Goal: Information Seeking & Learning: Learn about a topic

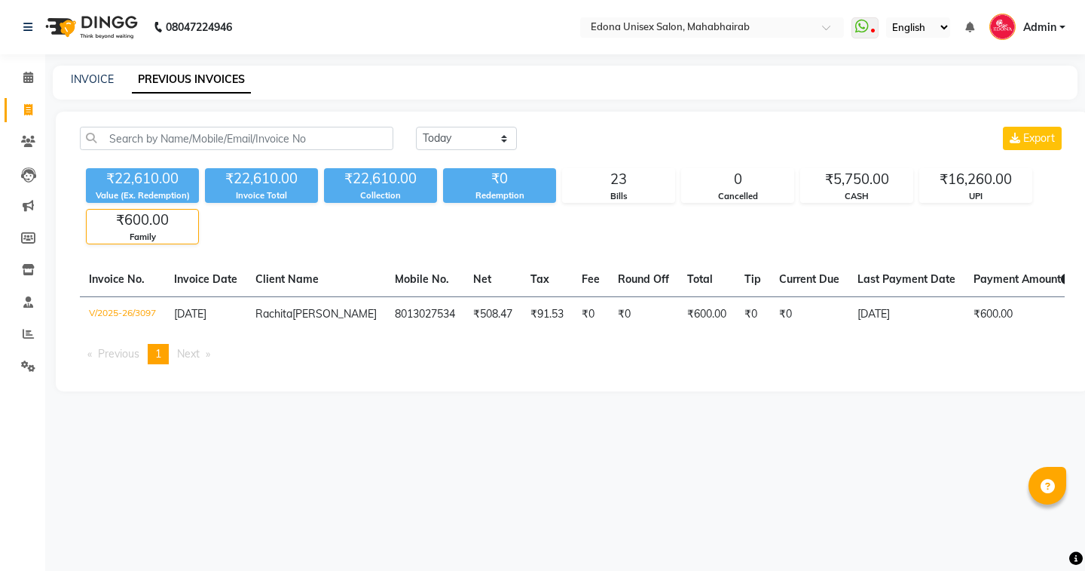
select select "yesterday"
click at [963, 194] on div "UPI" at bounding box center [976, 196] width 112 height 13
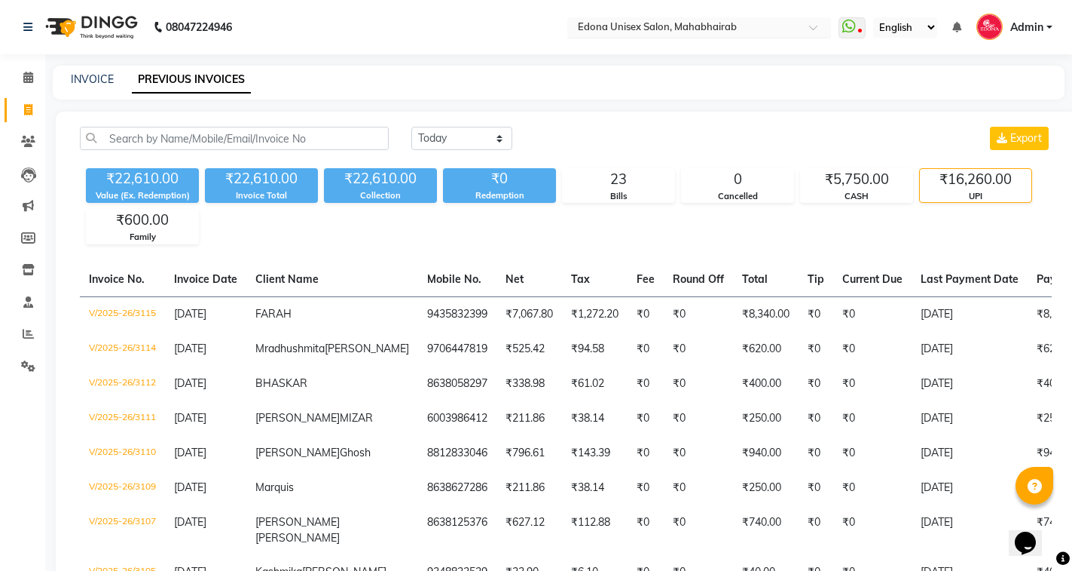
click at [718, 29] on input "text" at bounding box center [684, 28] width 219 height 15
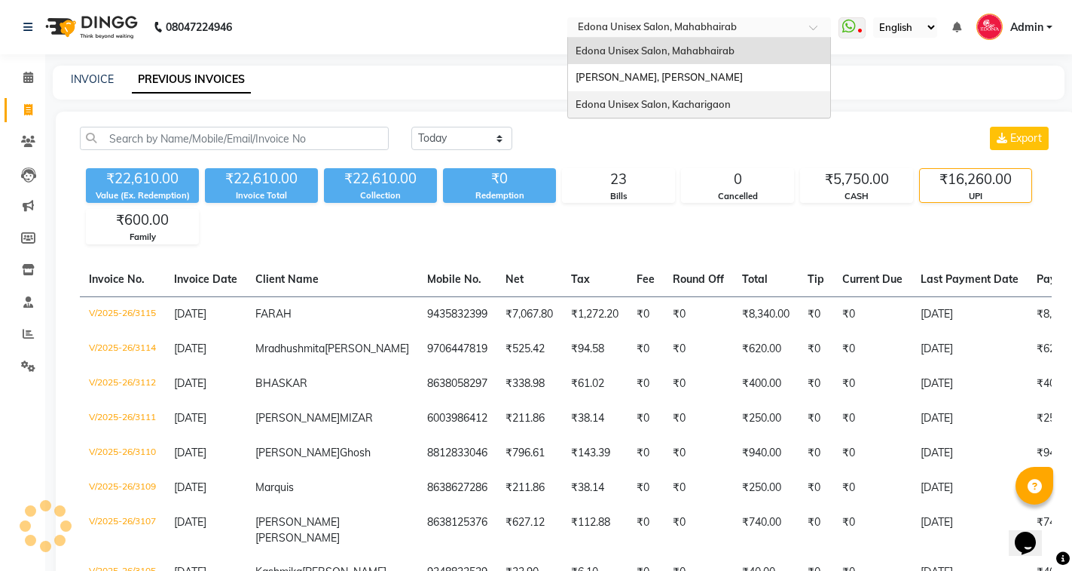
click at [737, 113] on div "Edona Unisex Salon, Kacharigaon" at bounding box center [699, 104] width 262 height 27
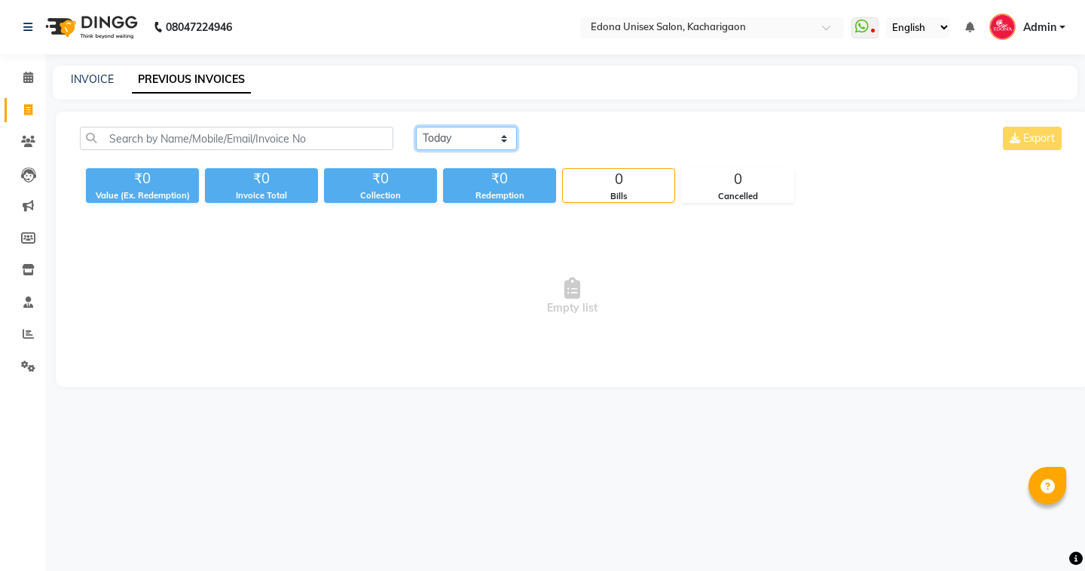
click at [429, 139] on select "Today Yesterday Custom Range" at bounding box center [466, 138] width 101 height 23
select select "yesterday"
click at [416, 127] on select "Today Yesterday Custom Range" at bounding box center [466, 138] width 101 height 23
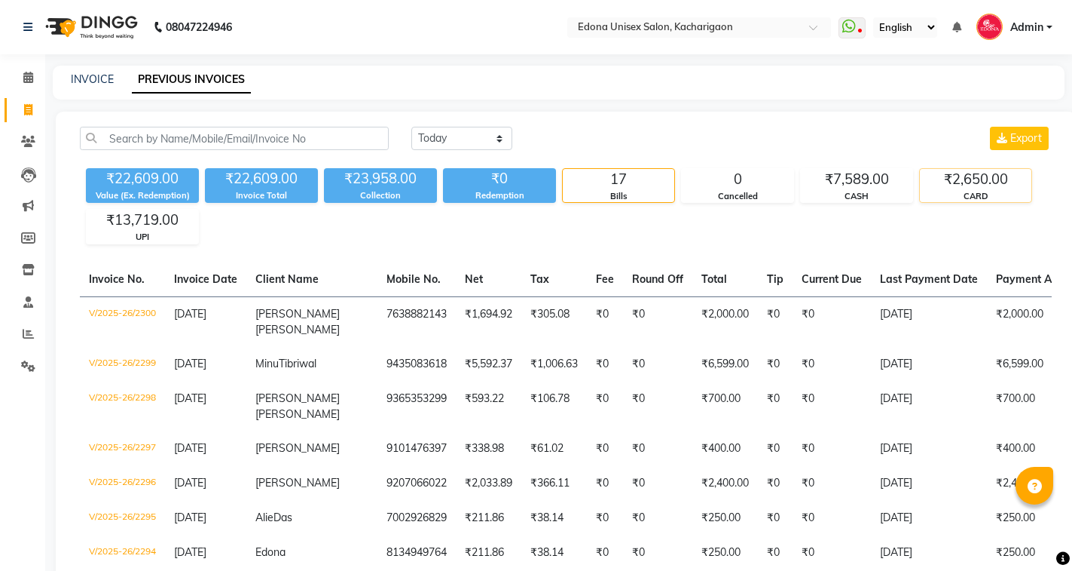
click at [965, 182] on div "₹2,650.00" at bounding box center [976, 179] width 112 height 21
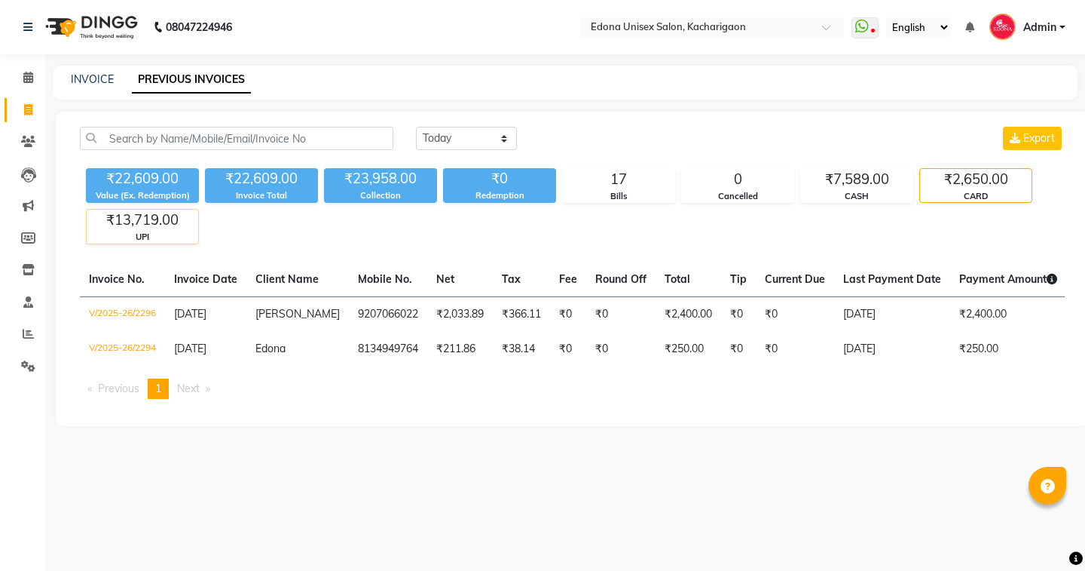
click at [142, 225] on div "₹13,719.00" at bounding box center [143, 220] width 112 height 21
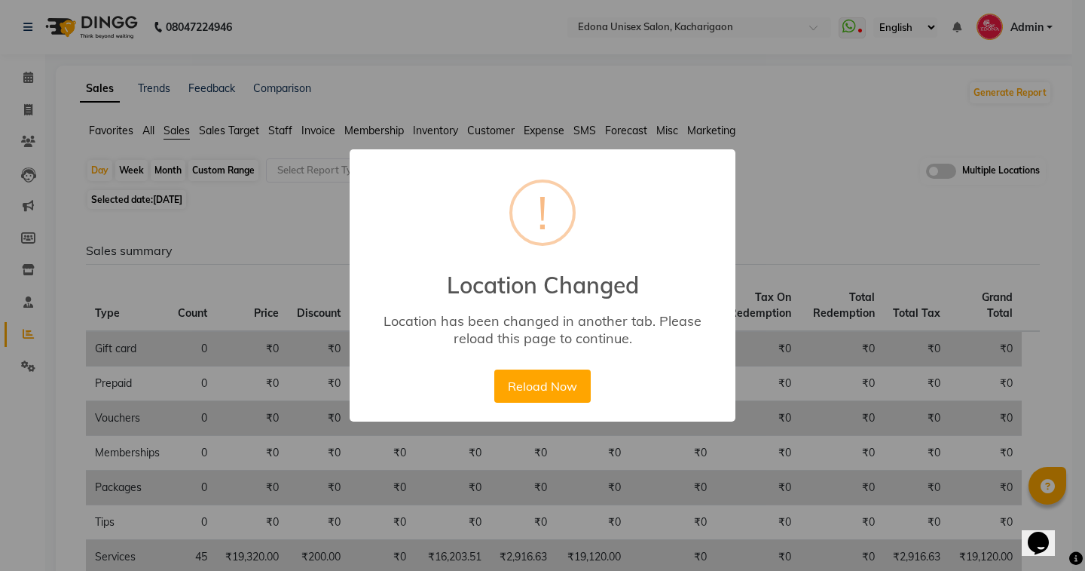
click at [555, 405] on div "Reload Now No Cancel" at bounding box center [542, 386] width 103 height 41
click at [555, 390] on button "Reload Now" at bounding box center [542, 385] width 96 height 33
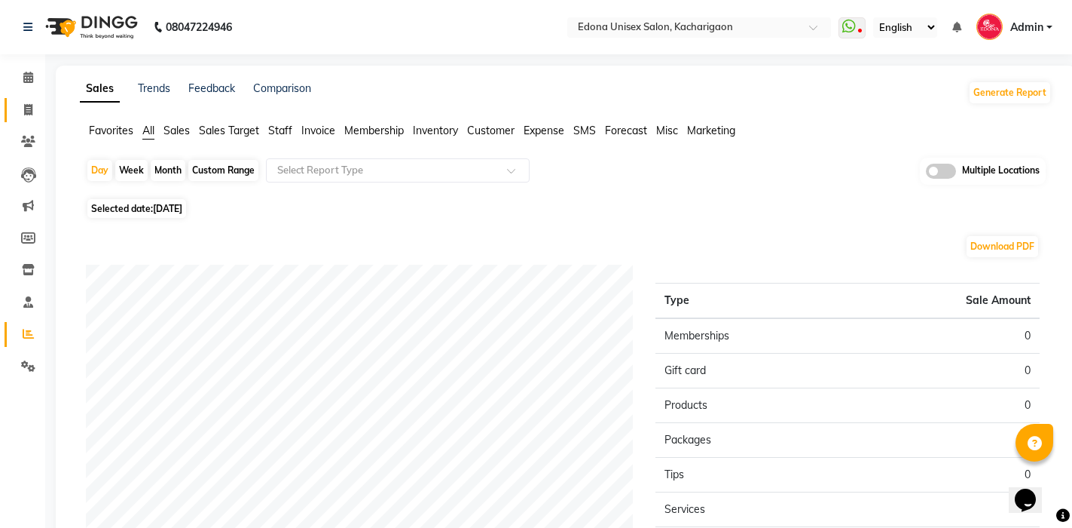
click at [30, 110] on icon at bounding box center [28, 109] width 8 height 11
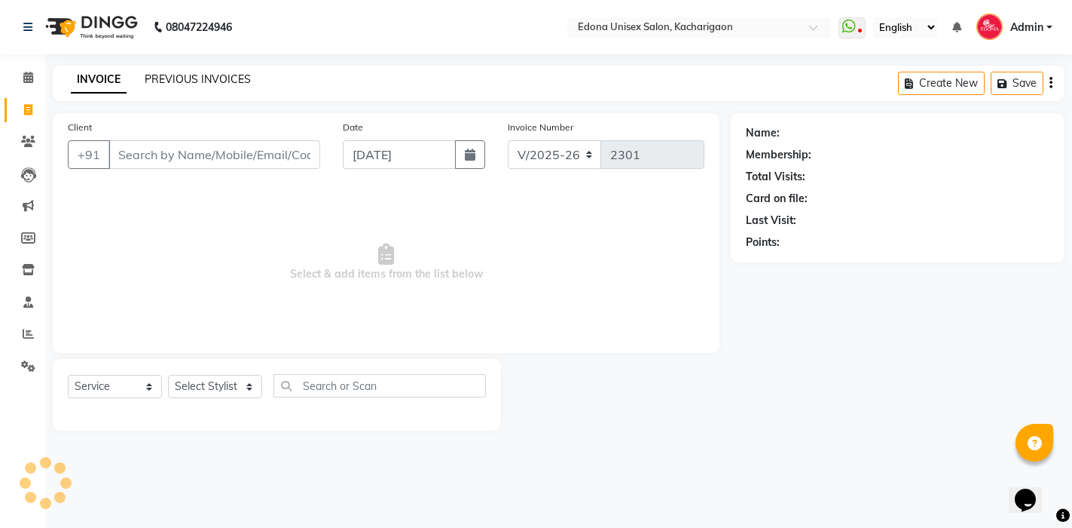
click at [188, 85] on link "PREVIOUS INVOICES" at bounding box center [198, 79] width 106 height 14
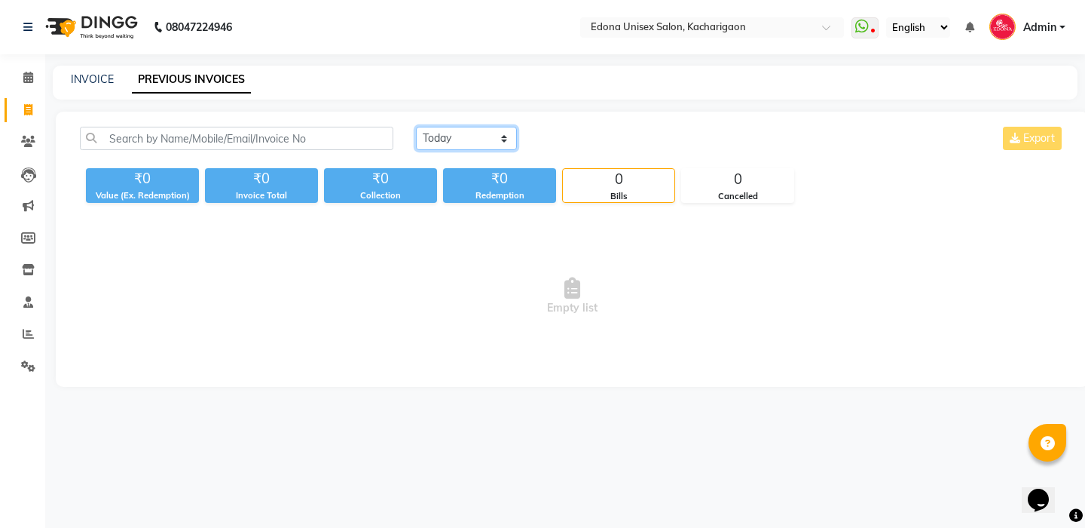
click at [471, 136] on select "[DATE] [DATE] Custom Range" at bounding box center [466, 138] width 101 height 23
select select "[DATE]"
click at [416, 127] on select "[DATE] [DATE] Custom Range" at bounding box center [466, 138] width 101 height 23
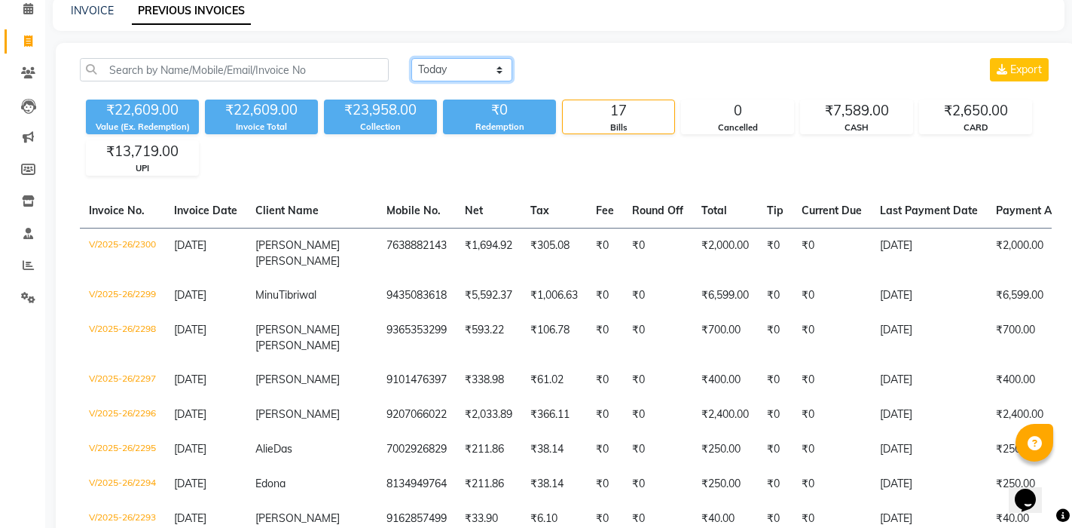
scroll to position [66, 0]
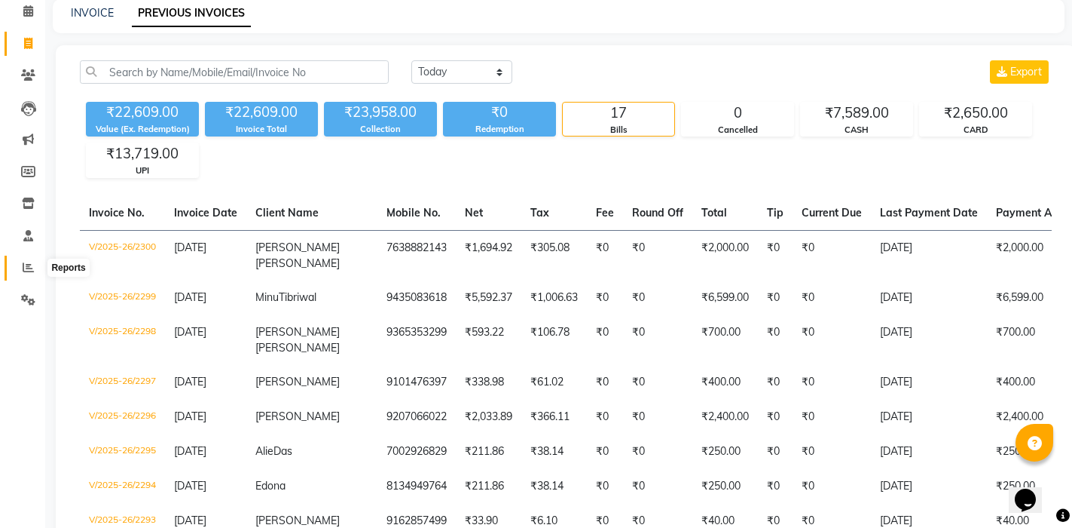
click at [23, 264] on icon at bounding box center [28, 267] width 11 height 11
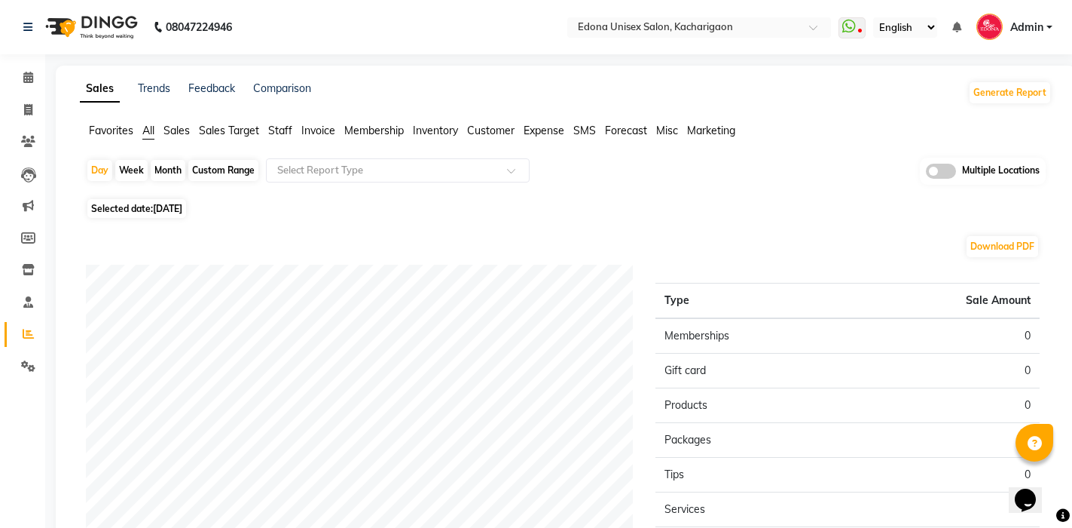
click at [189, 129] on span "Sales" at bounding box center [177, 131] width 26 height 14
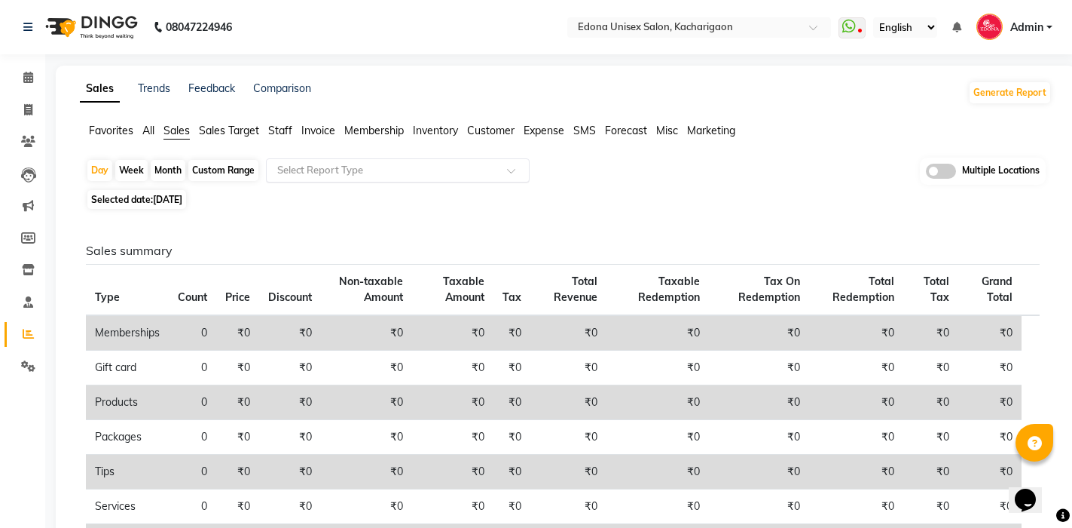
click at [302, 173] on input "text" at bounding box center [382, 170] width 217 height 15
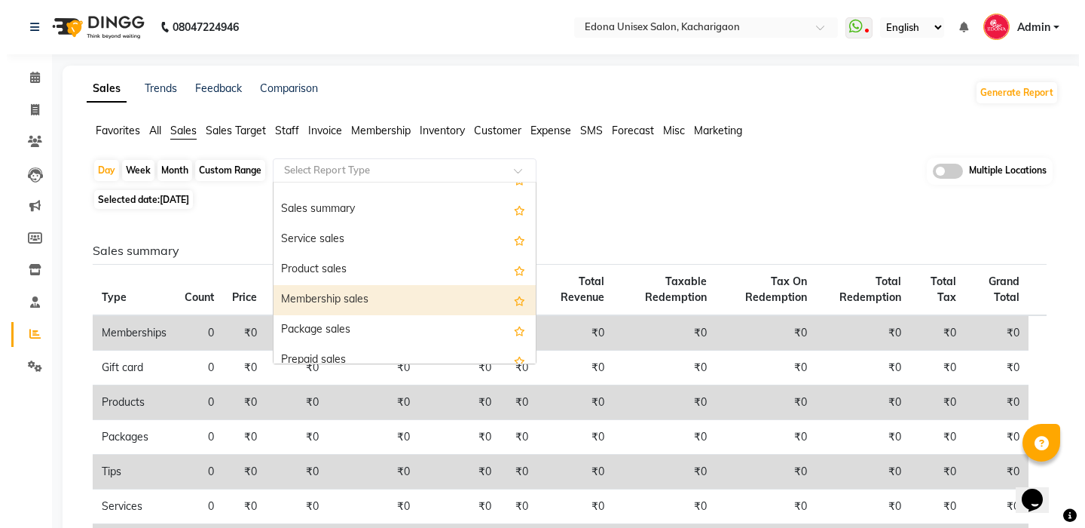
scroll to position [75, 0]
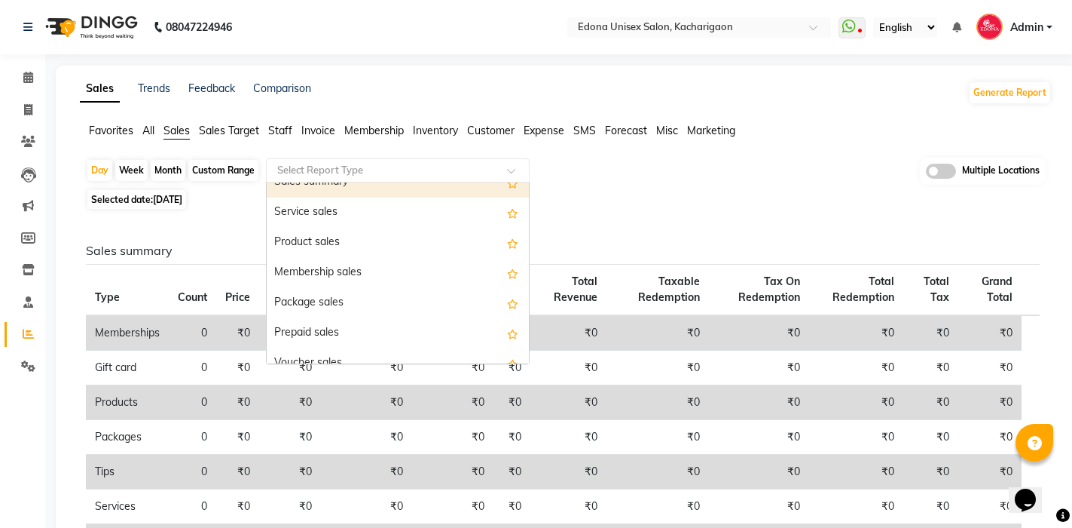
click at [286, 128] on span "Staff" at bounding box center [280, 131] width 24 height 14
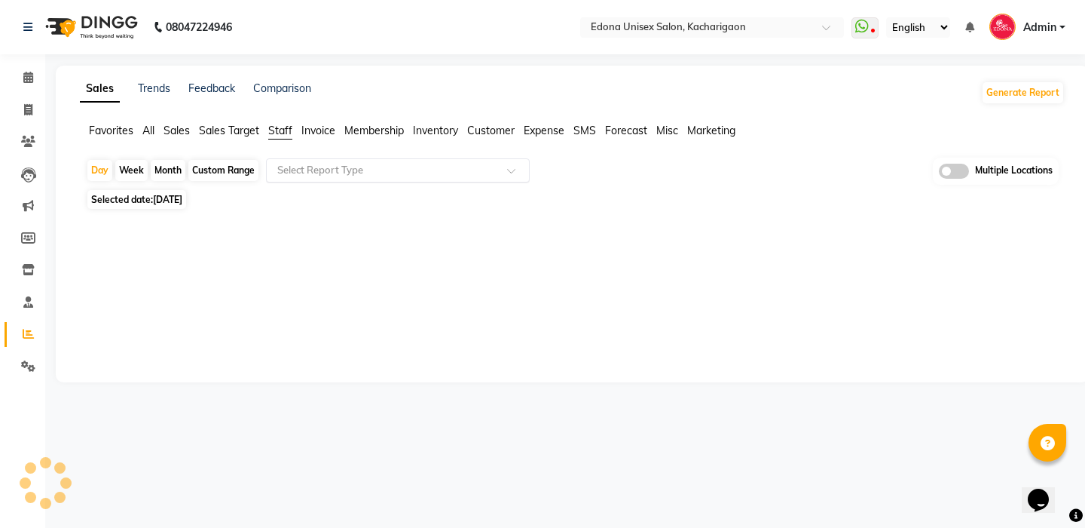
click at [314, 169] on input "text" at bounding box center [382, 170] width 217 height 15
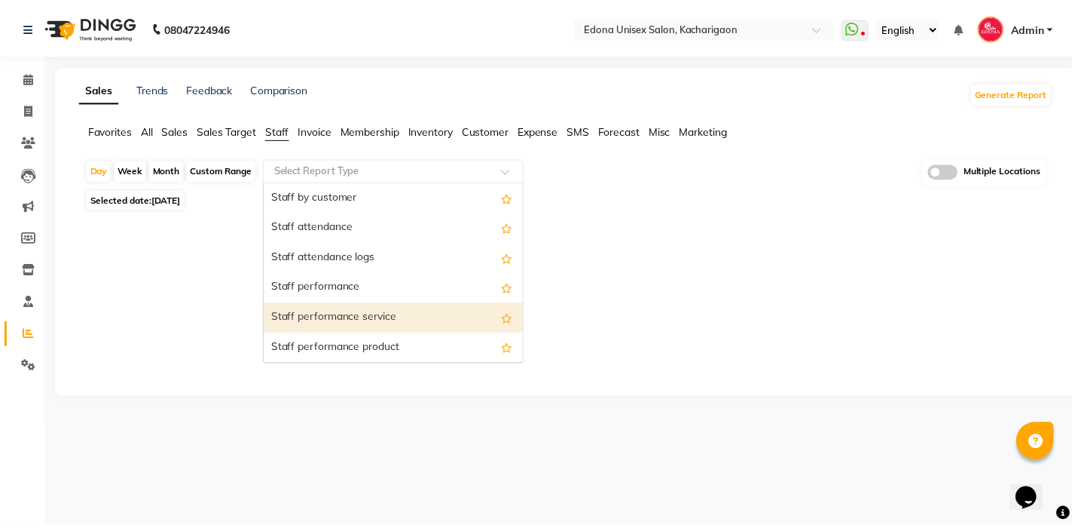
scroll to position [226, 0]
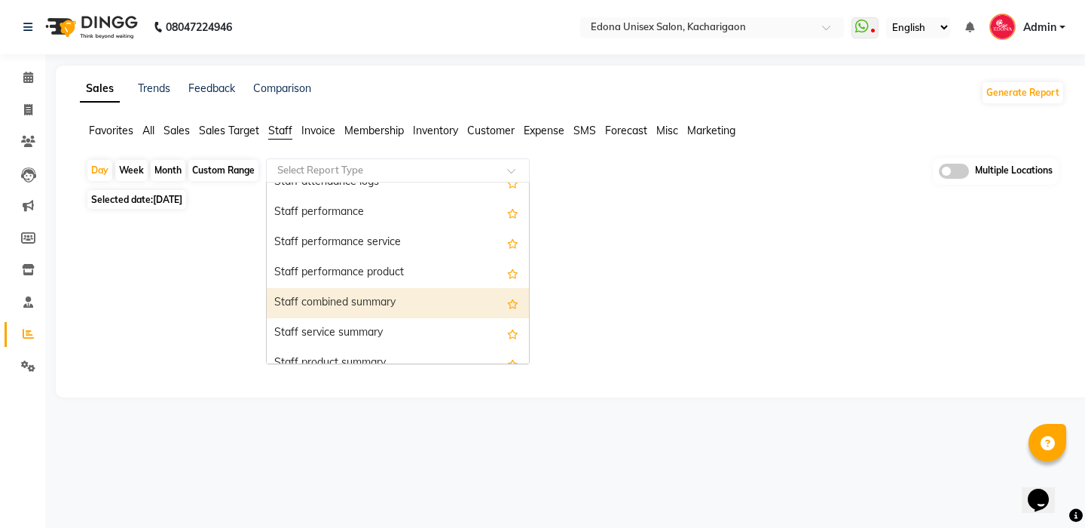
click at [366, 301] on div "Staff combined summary" at bounding box center [398, 303] width 262 height 30
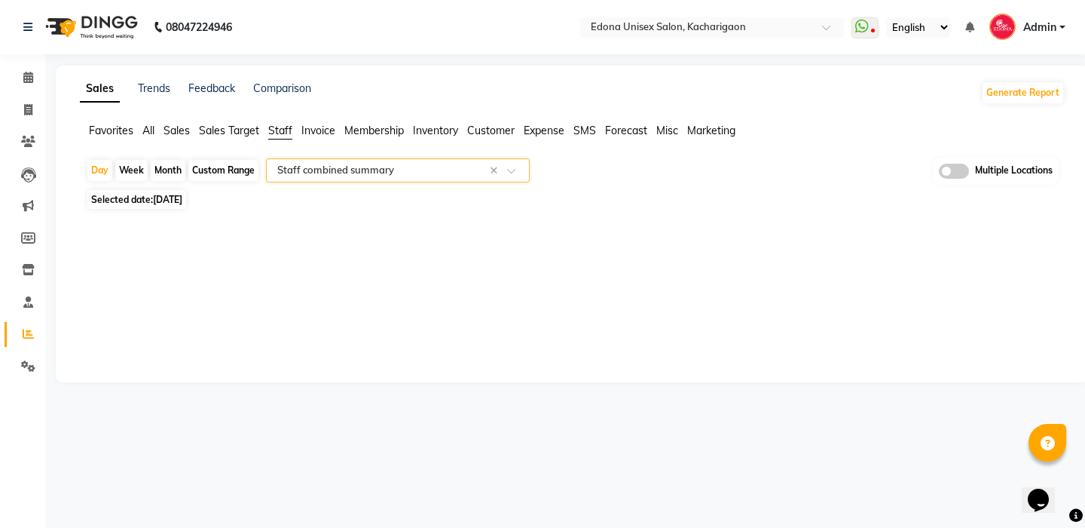
click at [179, 167] on div "Month" at bounding box center [168, 170] width 35 height 21
select select "9"
select select "2025"
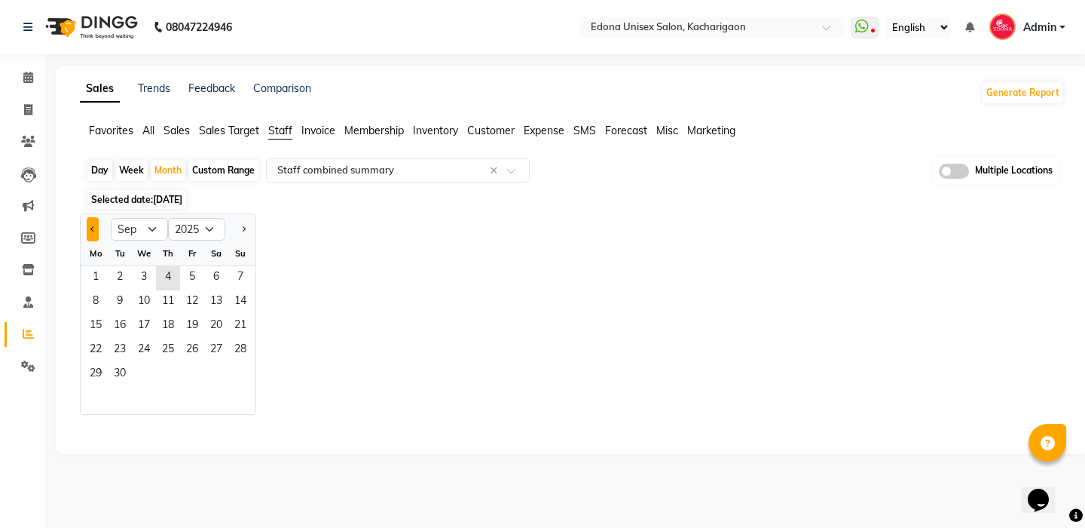
click at [94, 231] on button "Previous month" at bounding box center [93, 229] width 12 height 24
select select "8"
click at [198, 274] on span "1" at bounding box center [192, 278] width 24 height 24
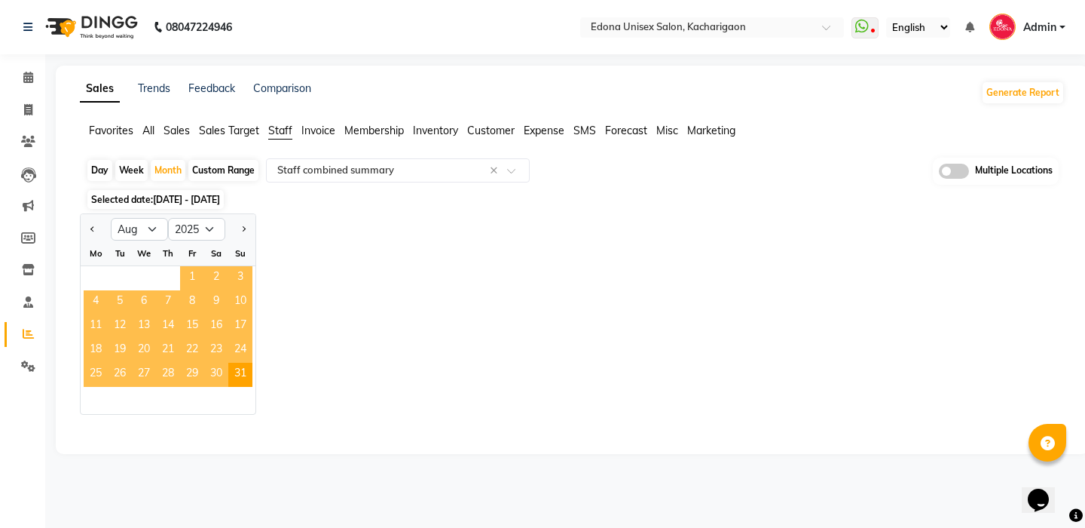
select select "filtered_report"
select select "csv"
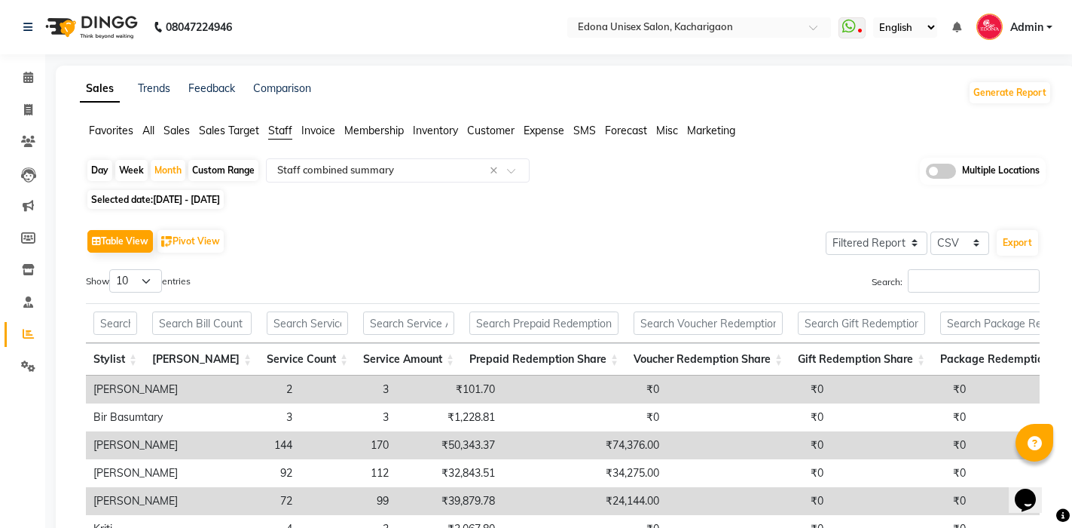
click at [937, 167] on span at bounding box center [941, 171] width 30 height 15
click at [926, 173] on input "checkbox" at bounding box center [926, 173] width 0 height 0
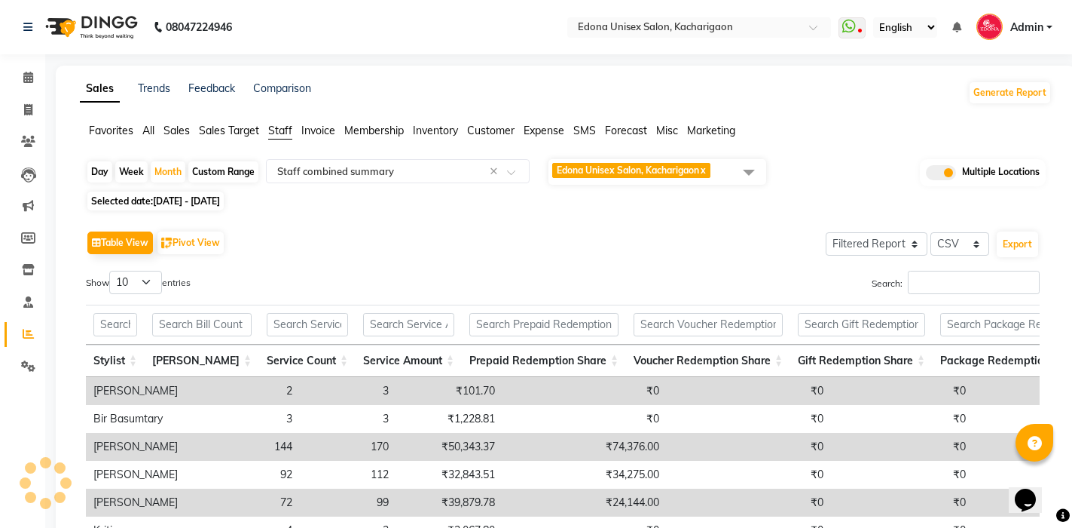
click at [753, 170] on span at bounding box center [749, 172] width 30 height 29
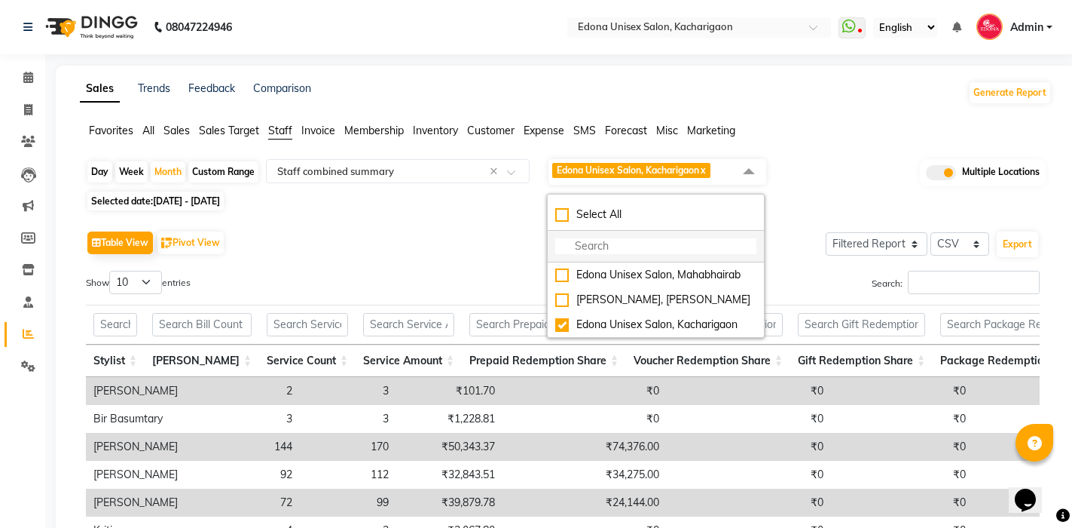
click at [563, 214] on div "Select All" at bounding box center [655, 215] width 201 height 16
checkbox input "true"
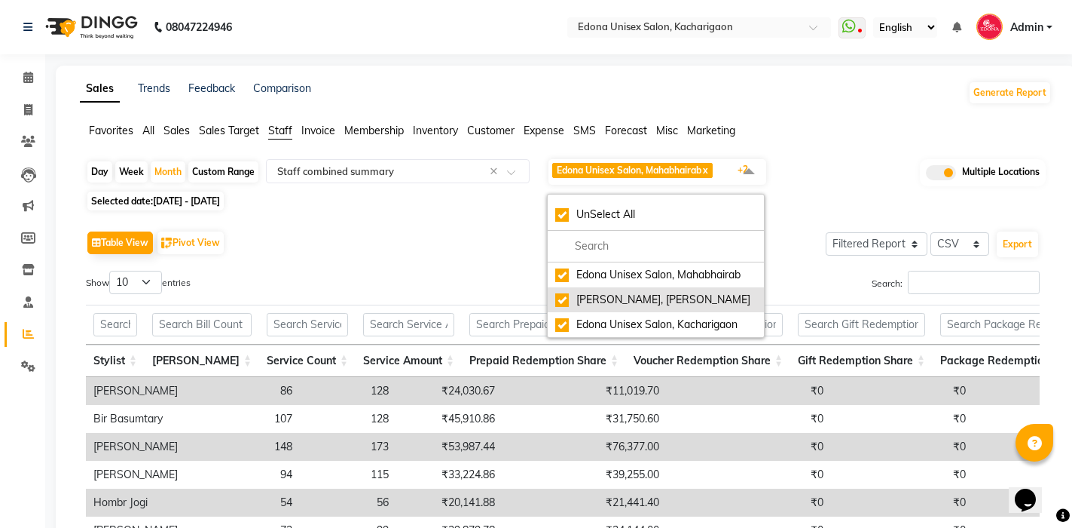
click at [561, 299] on div "[PERSON_NAME], [PERSON_NAME]" at bounding box center [655, 300] width 201 height 16
click at [404, 207] on div "Selected date: [DATE] - [DATE]" at bounding box center [569, 201] width 966 height 16
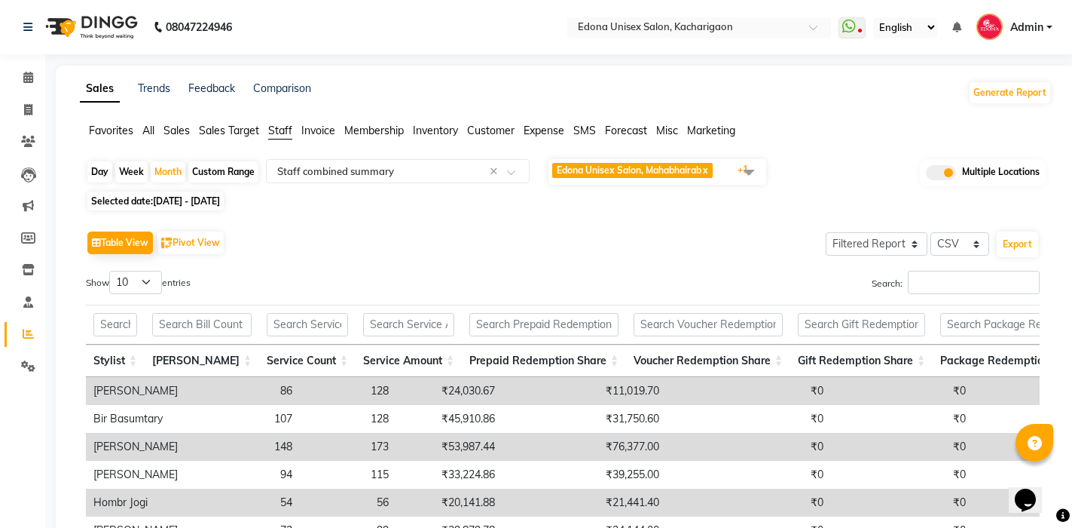
click at [185, 203] on span "[DATE] - [DATE]" at bounding box center [186, 200] width 67 height 11
select select "8"
select select "2025"
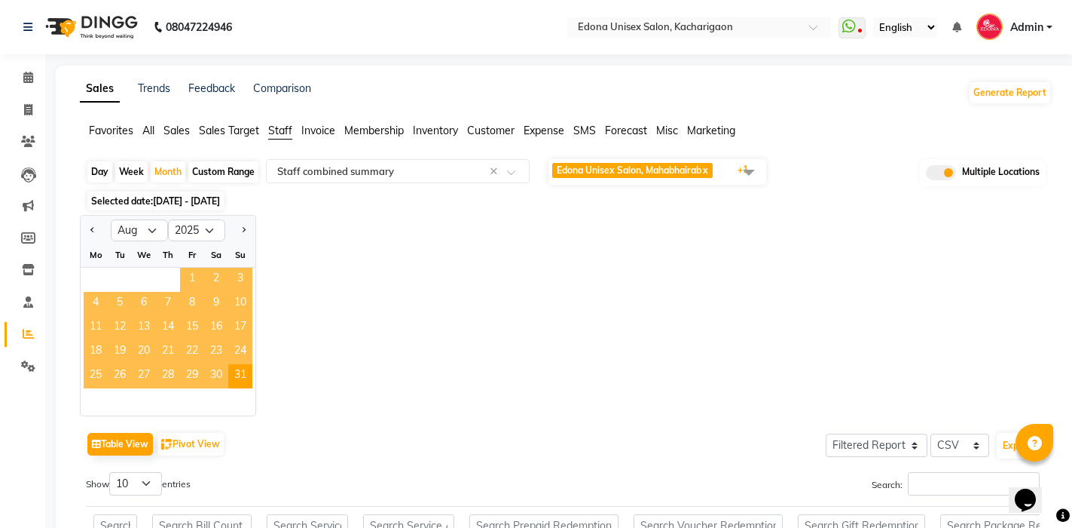
click at [195, 288] on span "1" at bounding box center [192, 280] width 24 height 24
click at [495, 327] on div "Jan Feb Mar Apr May Jun [DATE] Aug Sep Oct Nov [DATE] 2016 2017 2018 2019 2020 …" at bounding box center [566, 315] width 972 height 201
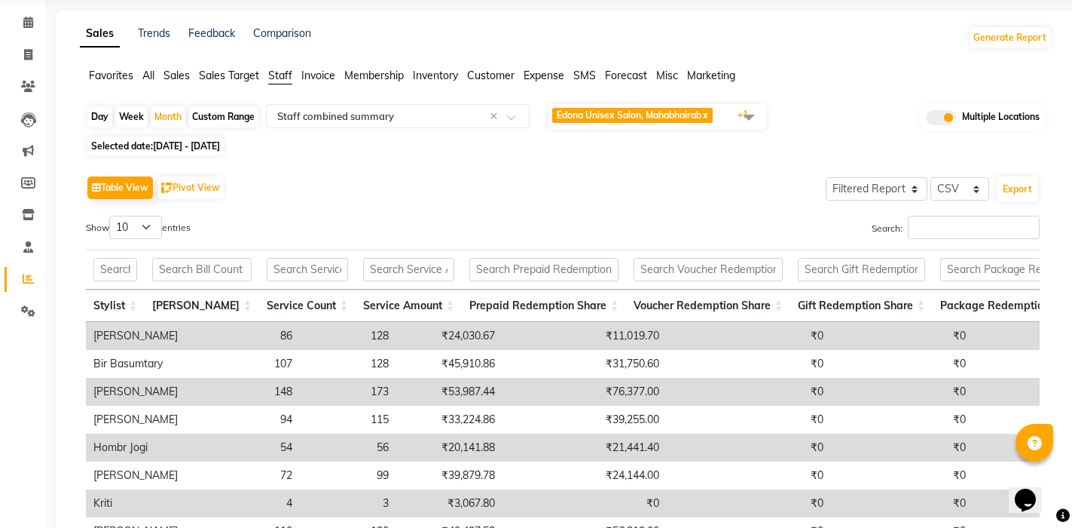
scroll to position [41, 0]
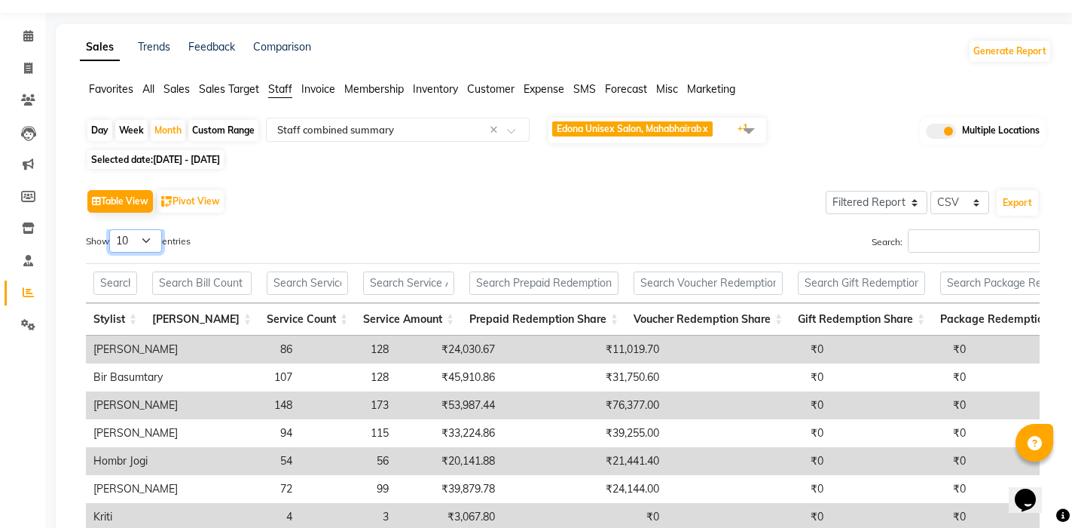
click at [143, 243] on select "10 25 50 100" at bounding box center [135, 240] width 53 height 23
select select "50"
click at [111, 229] on select "10 25 50 100" at bounding box center [135, 240] width 53 height 23
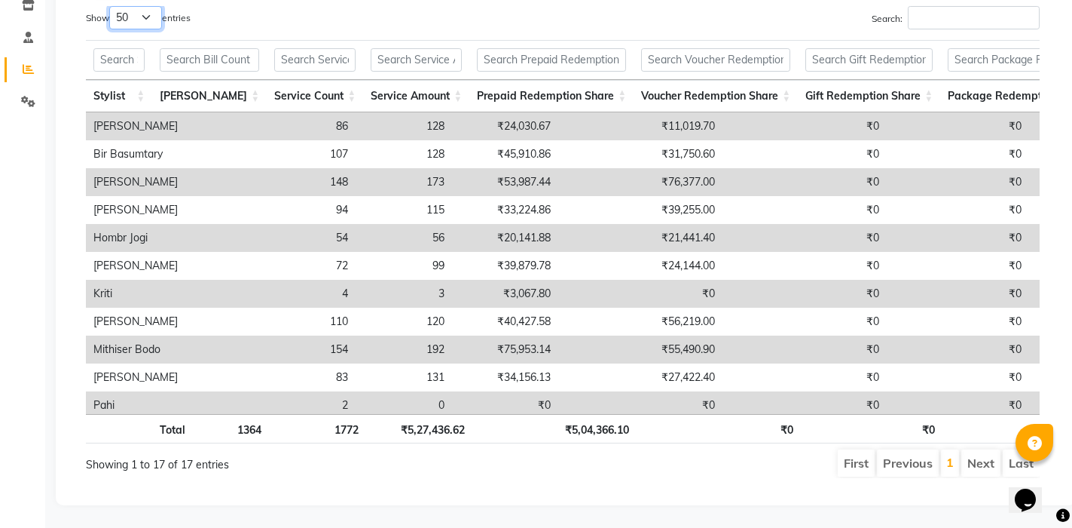
scroll to position [0, 0]
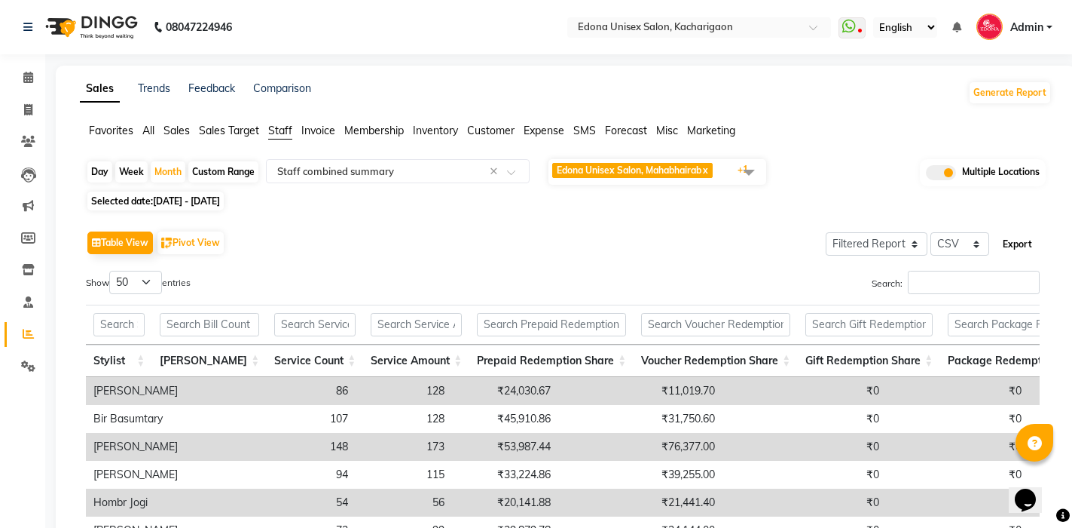
click at [1027, 246] on button "Export" at bounding box center [1017, 244] width 41 height 26
click at [164, 132] on span "Sales" at bounding box center [177, 131] width 26 height 14
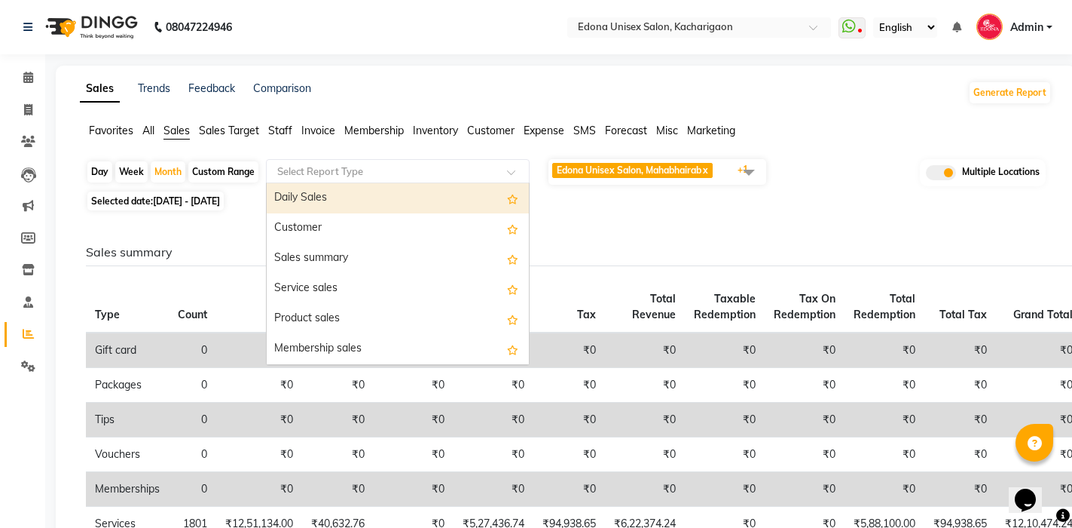
click at [291, 170] on input "text" at bounding box center [382, 171] width 217 height 15
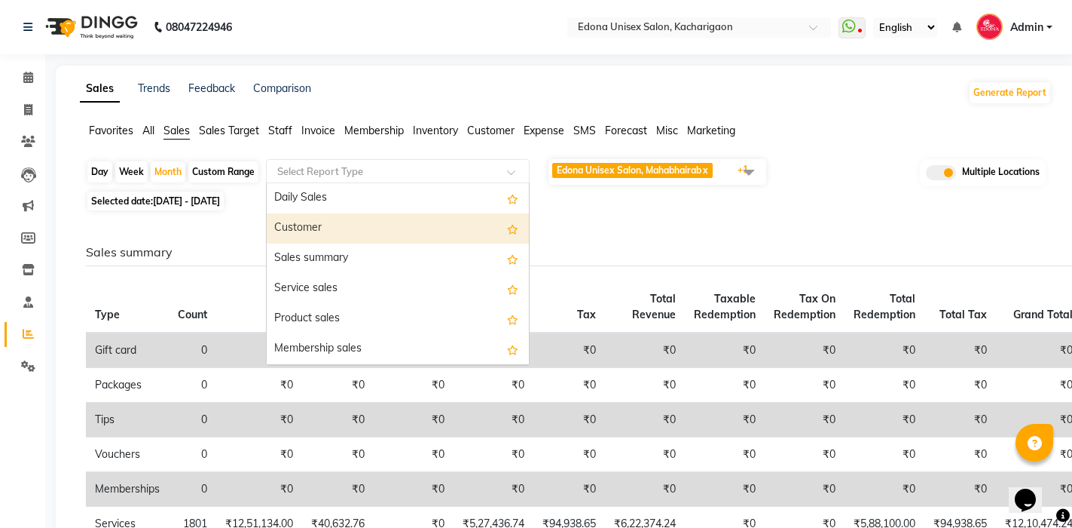
click at [317, 257] on div "Sales summary" at bounding box center [398, 258] width 262 height 30
select select "filtered_report"
select select "csv"
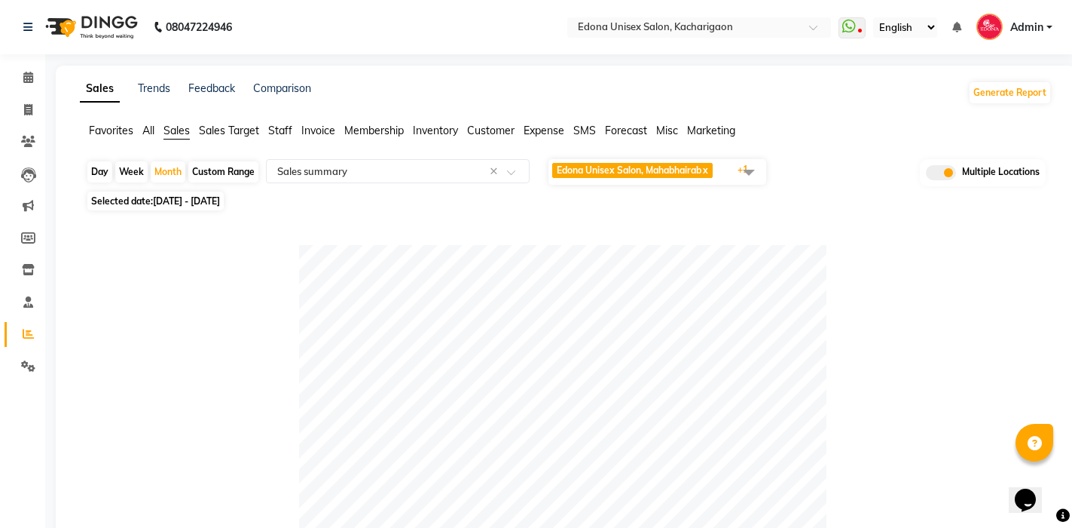
click at [750, 174] on span at bounding box center [749, 172] width 30 height 29
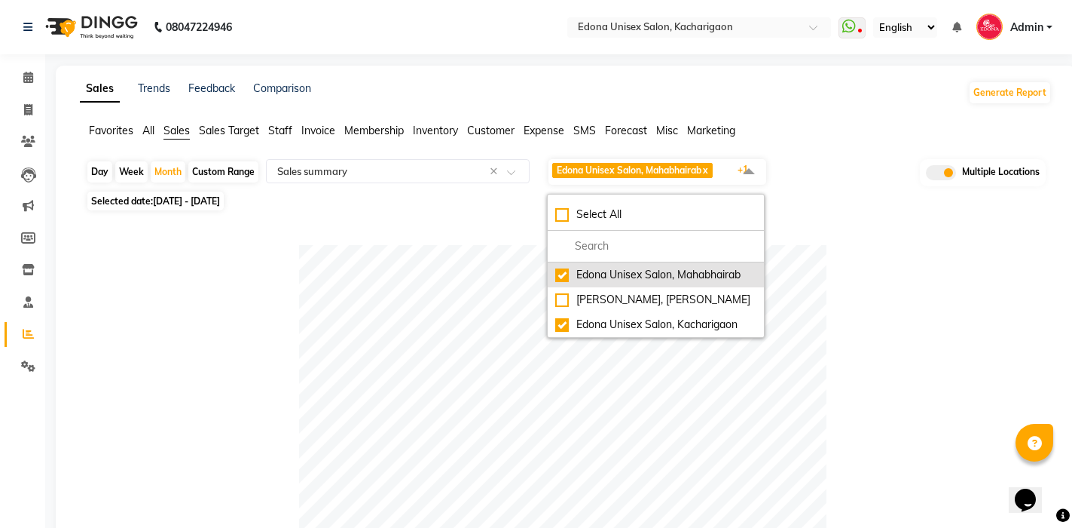
click at [563, 277] on div "Edona Unisex Salon, Mahabhairab" at bounding box center [655, 275] width 201 height 16
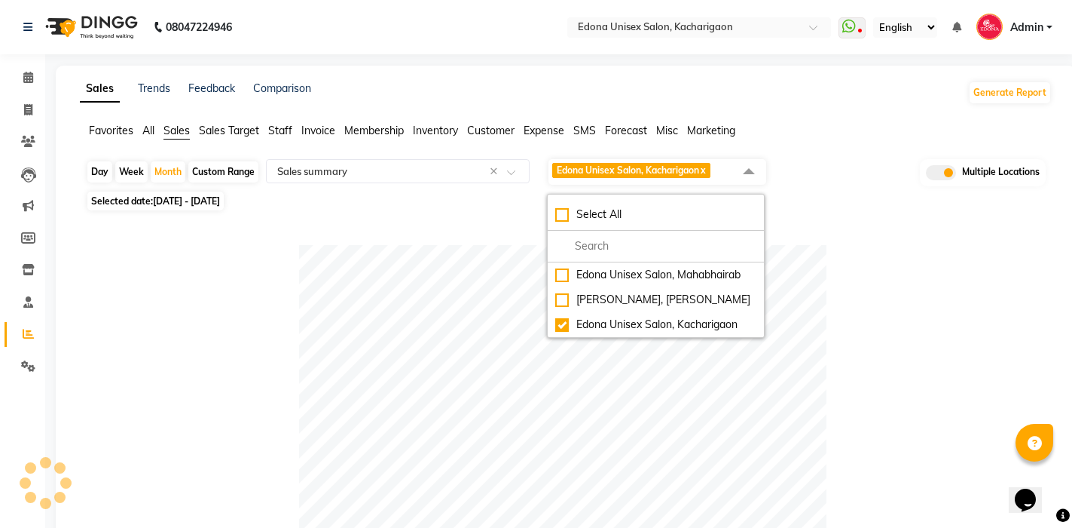
click at [858, 299] on div at bounding box center [563, 509] width 954 height 528
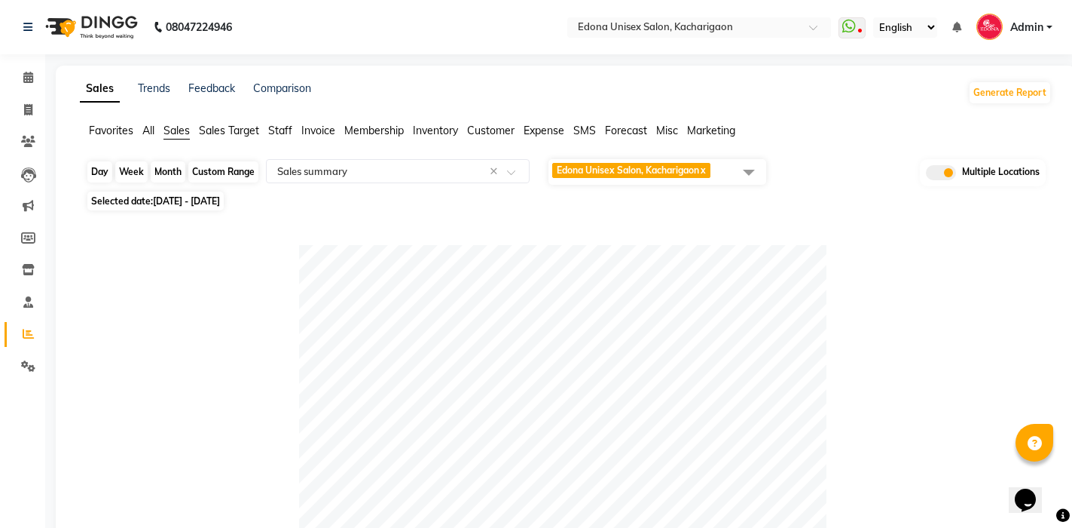
click at [178, 173] on div "Month" at bounding box center [168, 171] width 35 height 21
select select "8"
select select "2025"
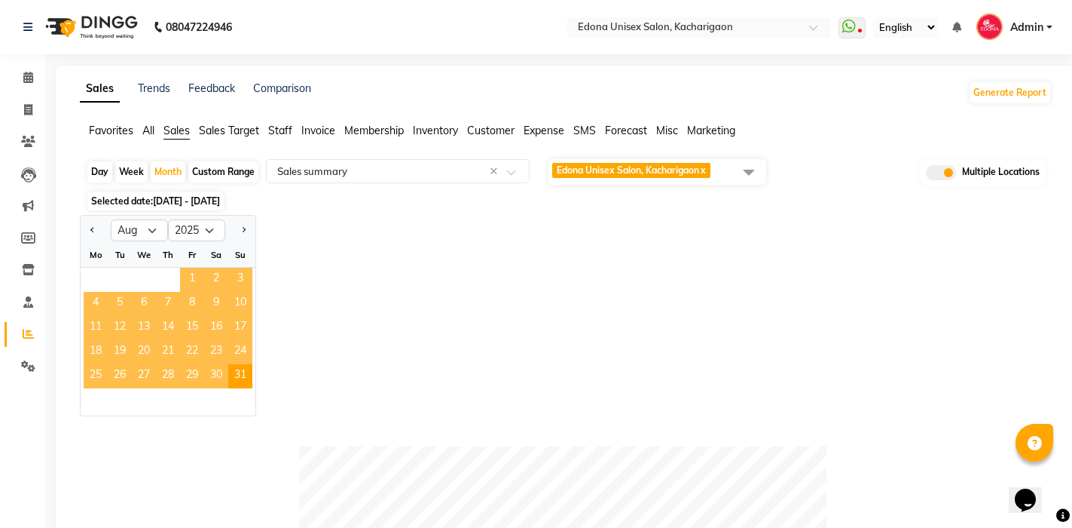
click at [194, 275] on span "1" at bounding box center [192, 280] width 24 height 24
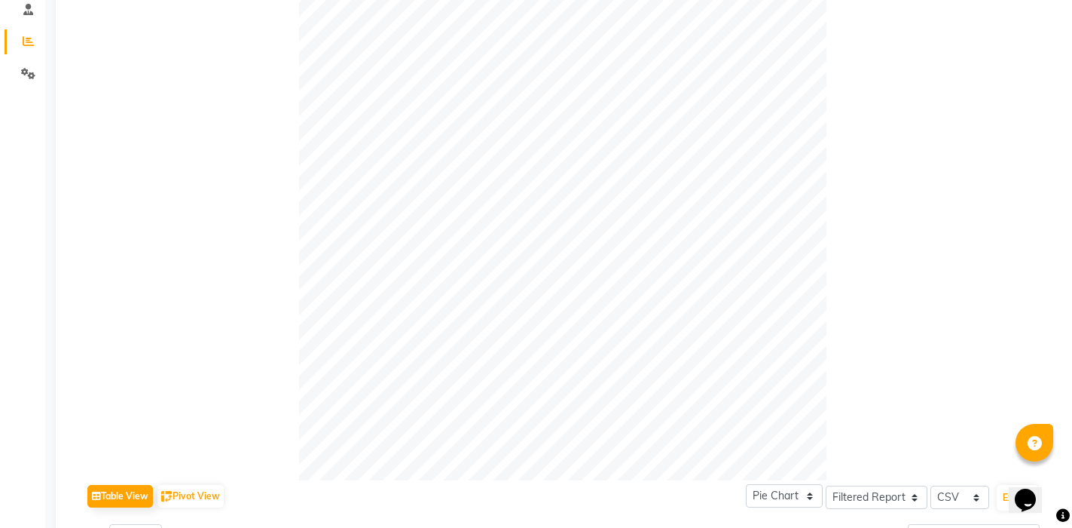
scroll to position [301, 0]
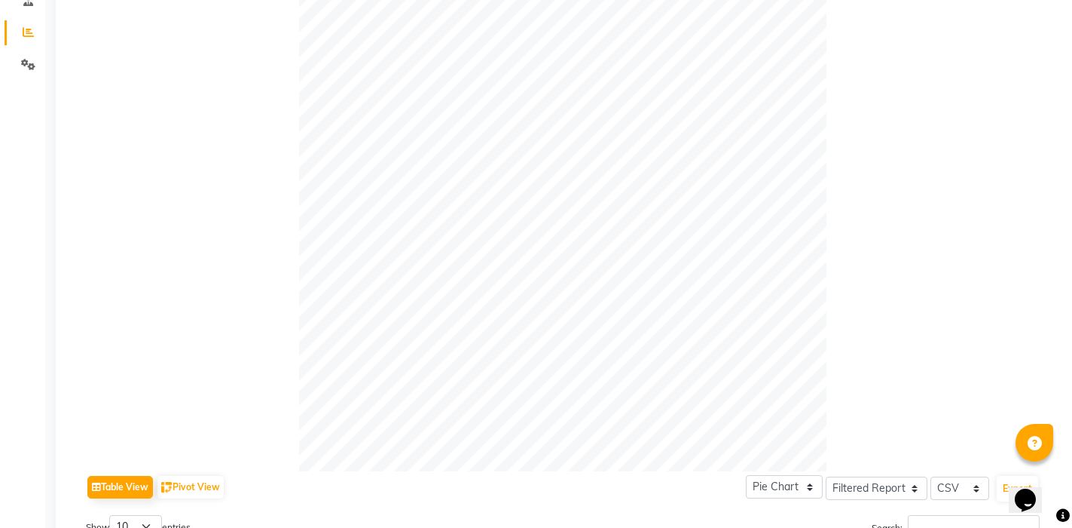
click at [225, 182] on div at bounding box center [563, 207] width 954 height 528
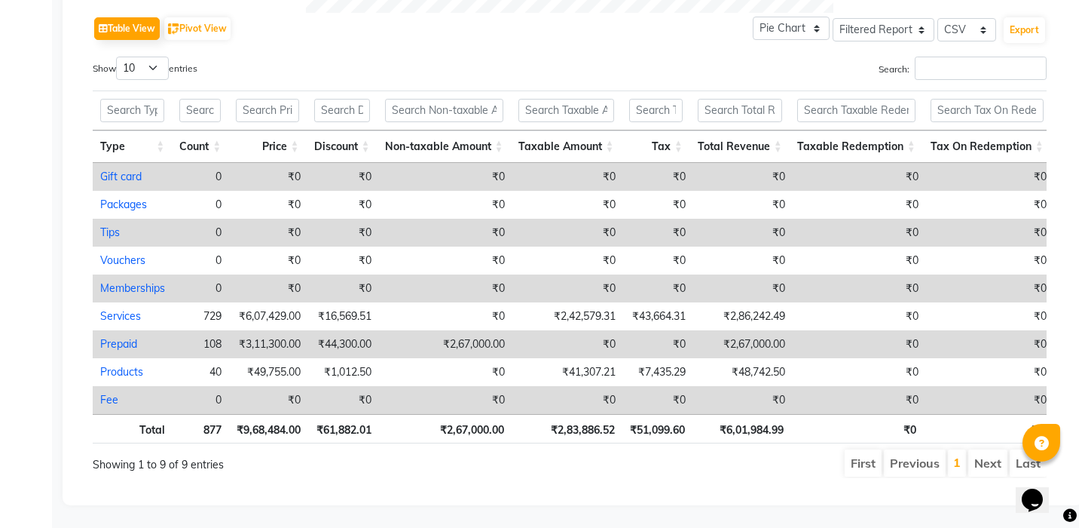
scroll to position [785, 0]
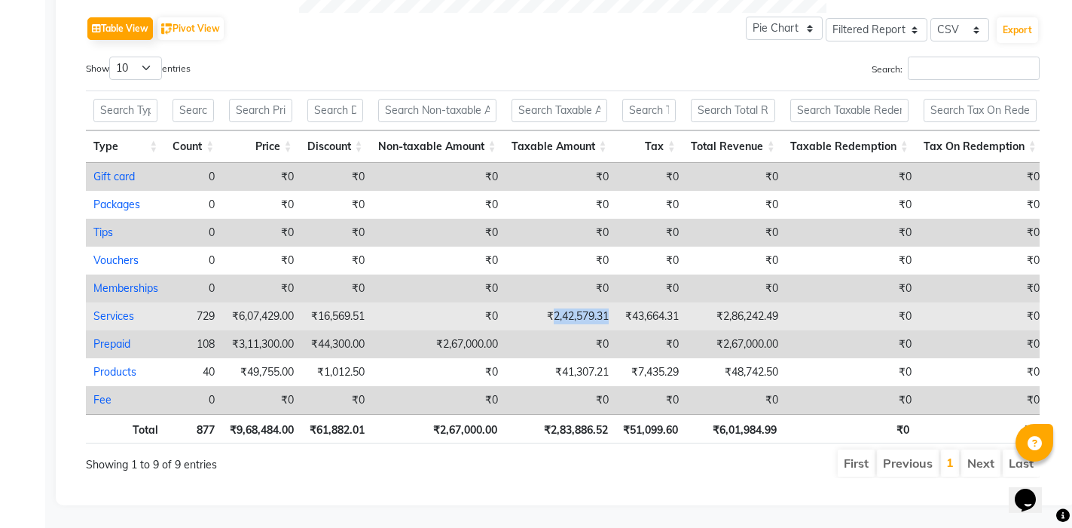
drag, startPoint x: 554, startPoint y: 290, endPoint x: 608, endPoint y: 288, distance: 54.3
click at [608, 302] on td "₹2,42,579.31" at bounding box center [561, 316] width 111 height 28
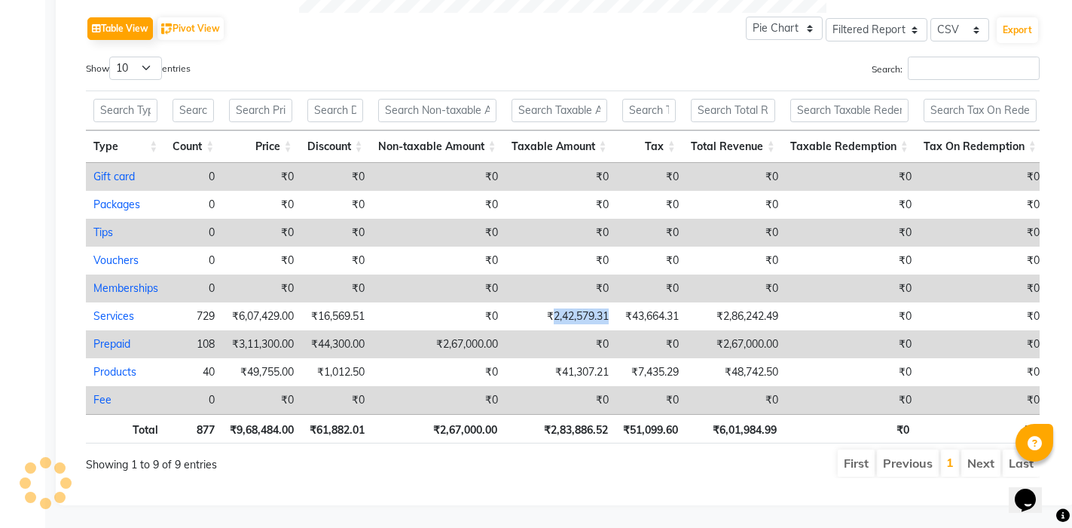
copy td "2,42,579.31"
select select "filtered_report"
select select "csv"
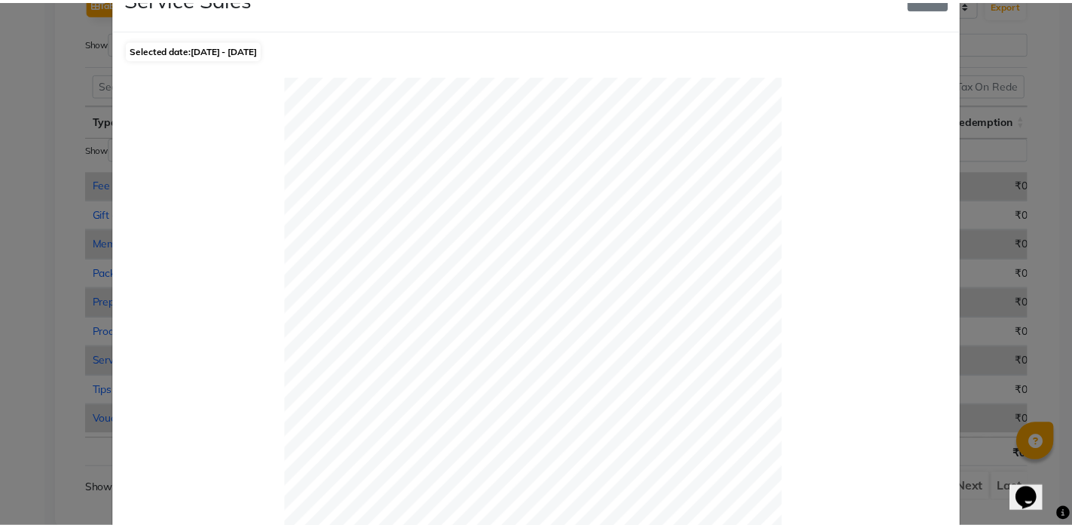
scroll to position [0, 0]
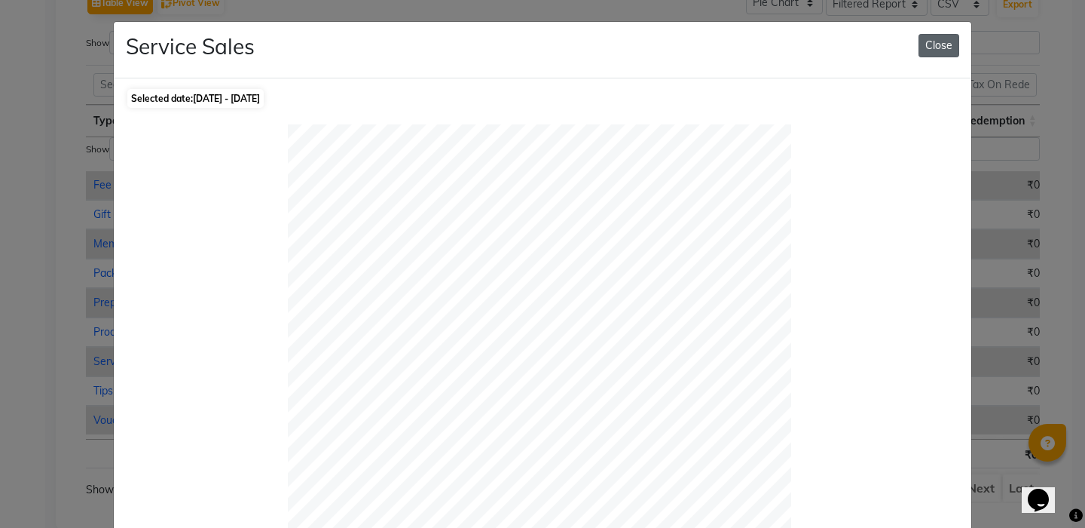
click at [928, 41] on button "Close" at bounding box center [939, 45] width 41 height 23
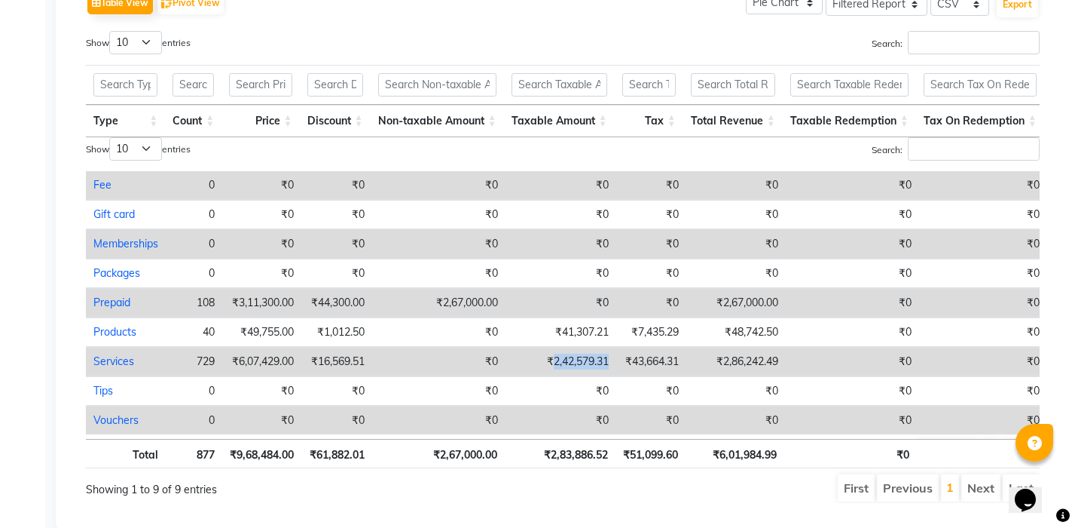
drag, startPoint x: 555, startPoint y: 363, endPoint x: 617, endPoint y: 363, distance: 61.8
click at [617, 363] on tr "Services 729 ₹6,07,429.00 ₹16,569.51 ₹0 ₹2,42,579.31 ₹43,664.31 ₹2,86,242.49 ₹0…" at bounding box center [706, 361] width 1241 height 29
copy td "2,42,579.31"
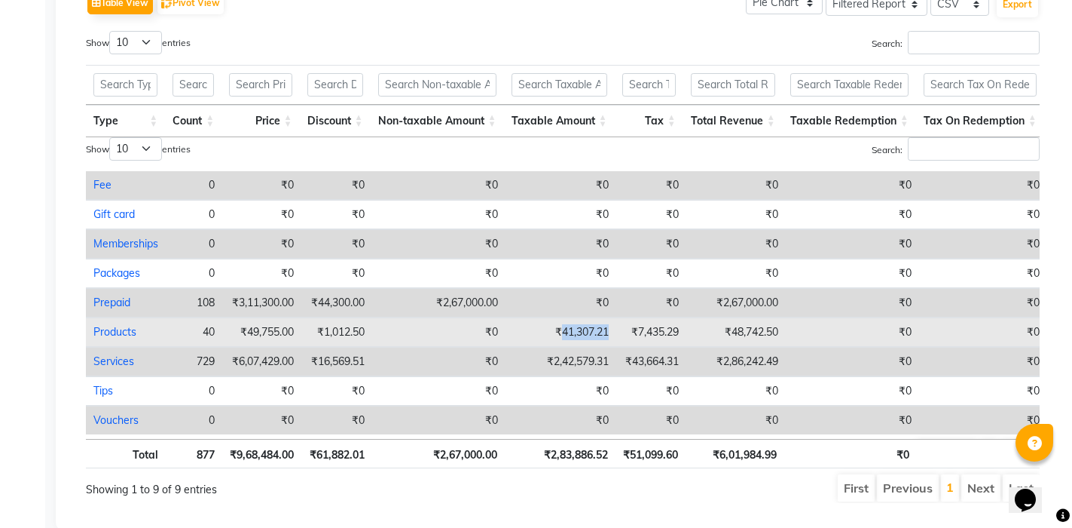
drag, startPoint x: 561, startPoint y: 330, endPoint x: 609, endPoint y: 330, distance: 47.5
click at [609, 330] on td "₹41,307.21" at bounding box center [561, 331] width 111 height 29
copy td "41,307.21"
select select "filtered_report"
select select "csv"
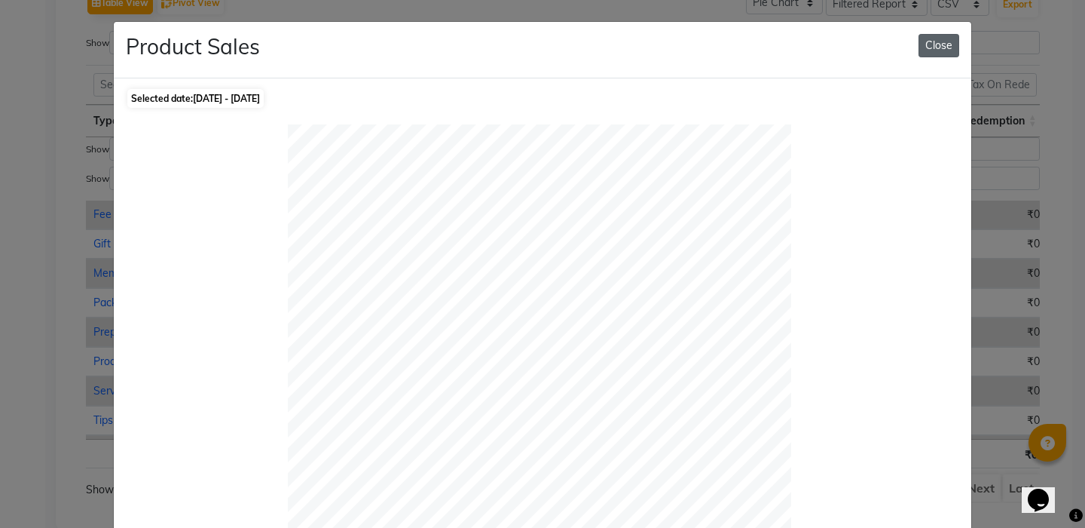
click at [927, 41] on button "Close" at bounding box center [939, 45] width 41 height 23
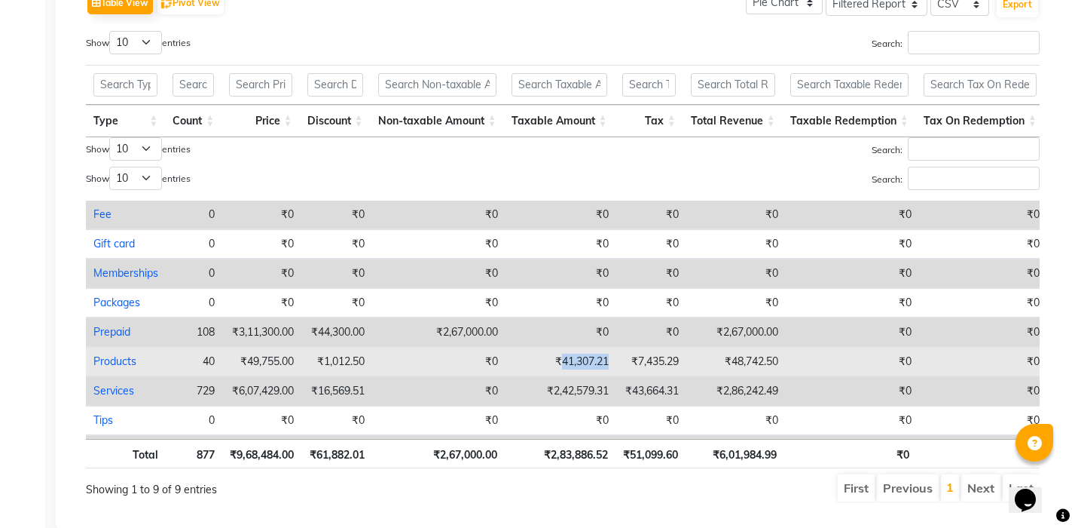
drag, startPoint x: 615, startPoint y: 355, endPoint x: 561, endPoint y: 362, distance: 53.9
click at [561, 362] on tr "Products 40 ₹49,755.00 ₹1,012.50 ₹0 ₹41,307.21 ₹7,435.29 ₹48,742.50 ₹0 ₹0 ₹0 ₹7…" at bounding box center [706, 361] width 1241 height 29
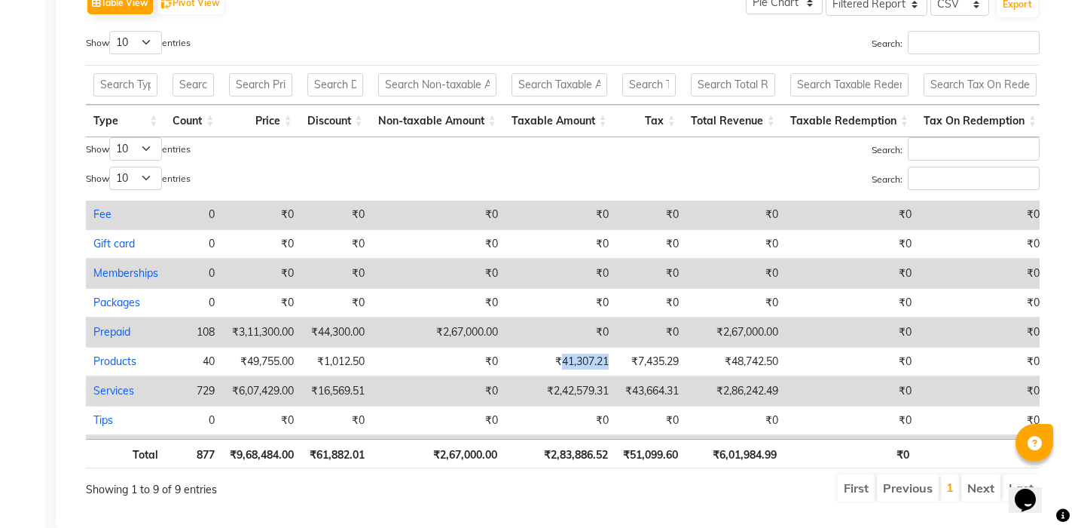
copy td "41,307.21"
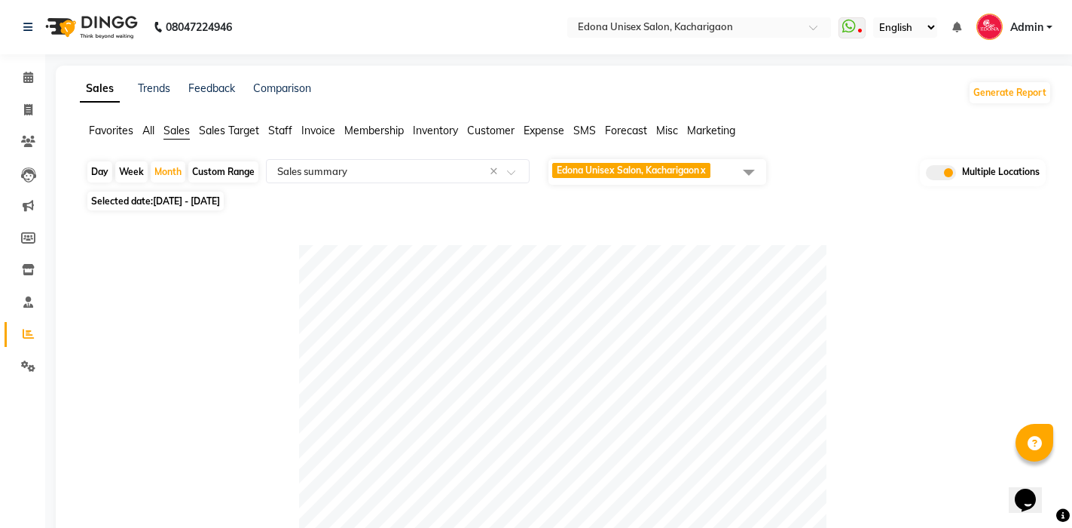
click at [745, 170] on span at bounding box center [749, 172] width 30 height 29
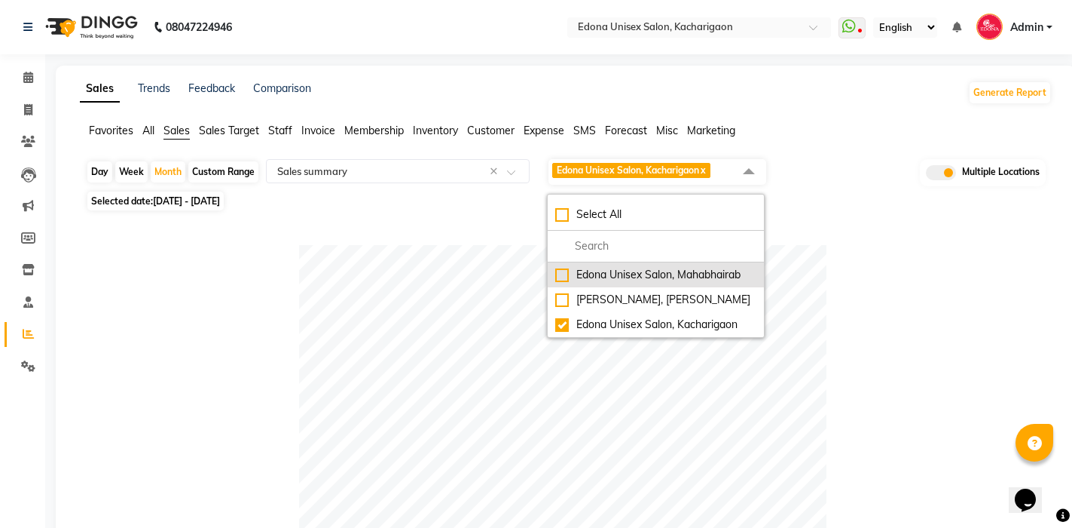
click at [610, 270] on div "Edona Unisex Salon, Mahabhairab" at bounding box center [655, 275] width 201 height 16
checkbox input "true"
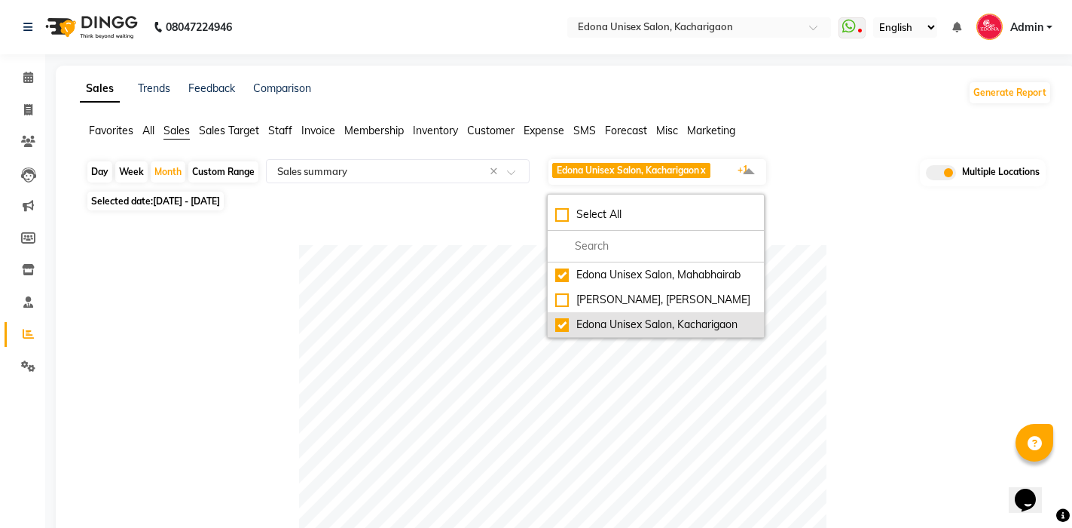
drag, startPoint x: 563, startPoint y: 320, endPoint x: 592, endPoint y: 317, distance: 29.5
click at [563, 320] on div "Edona Unisex Salon, Kacharigaon" at bounding box center [655, 325] width 201 height 16
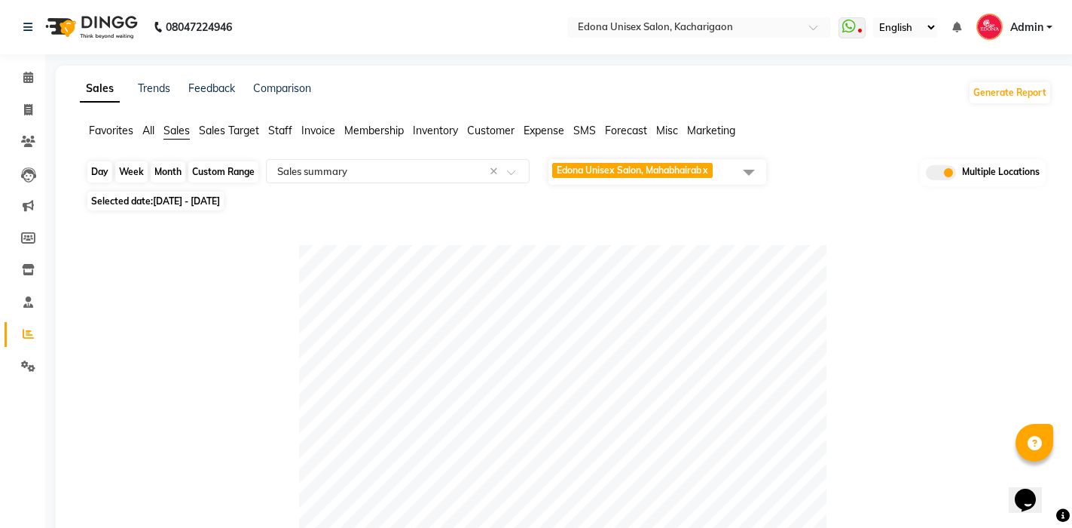
click at [176, 167] on div "Month" at bounding box center [168, 171] width 35 height 21
select select "8"
select select "2025"
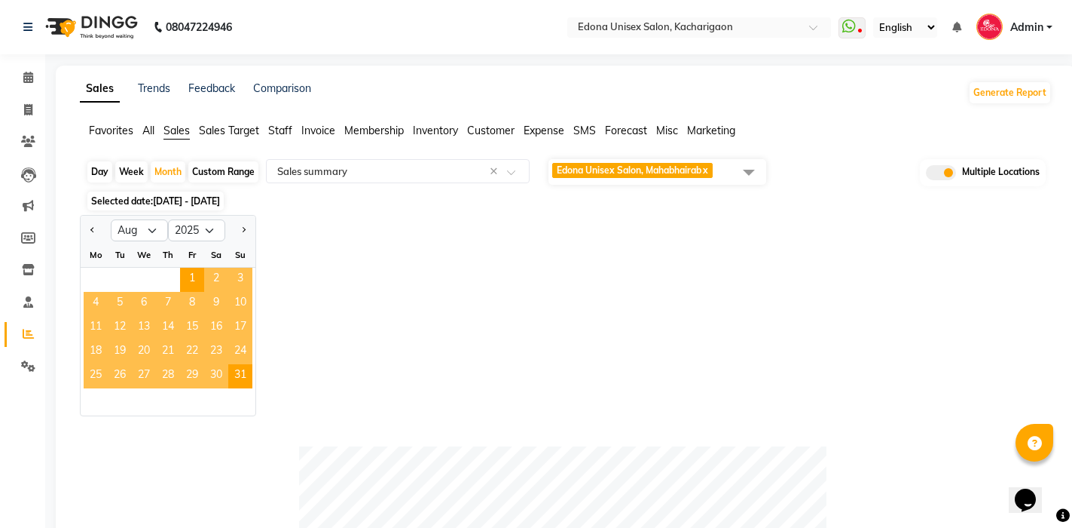
click at [207, 293] on span "9" at bounding box center [216, 304] width 24 height 24
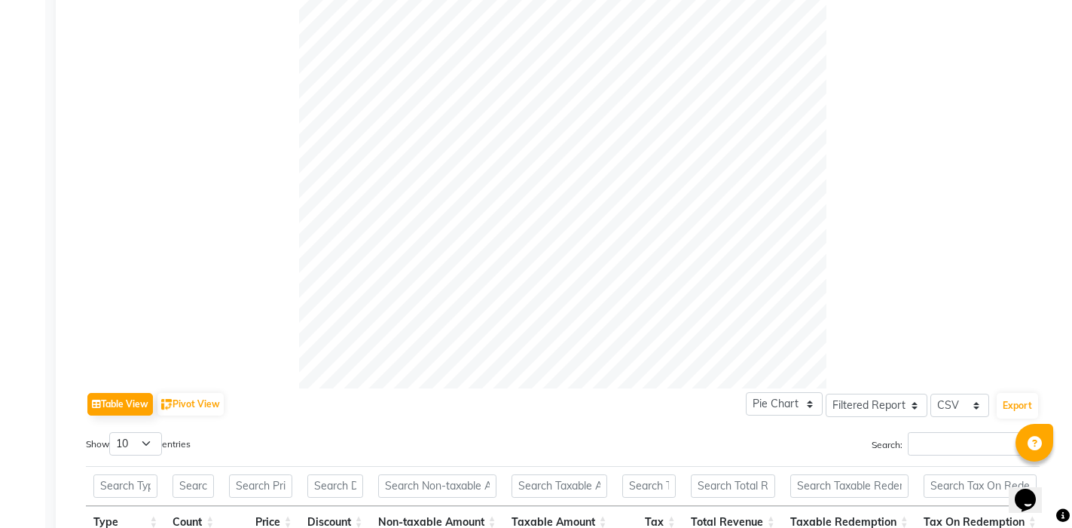
scroll to position [258, 0]
